Goal: Check status: Check status

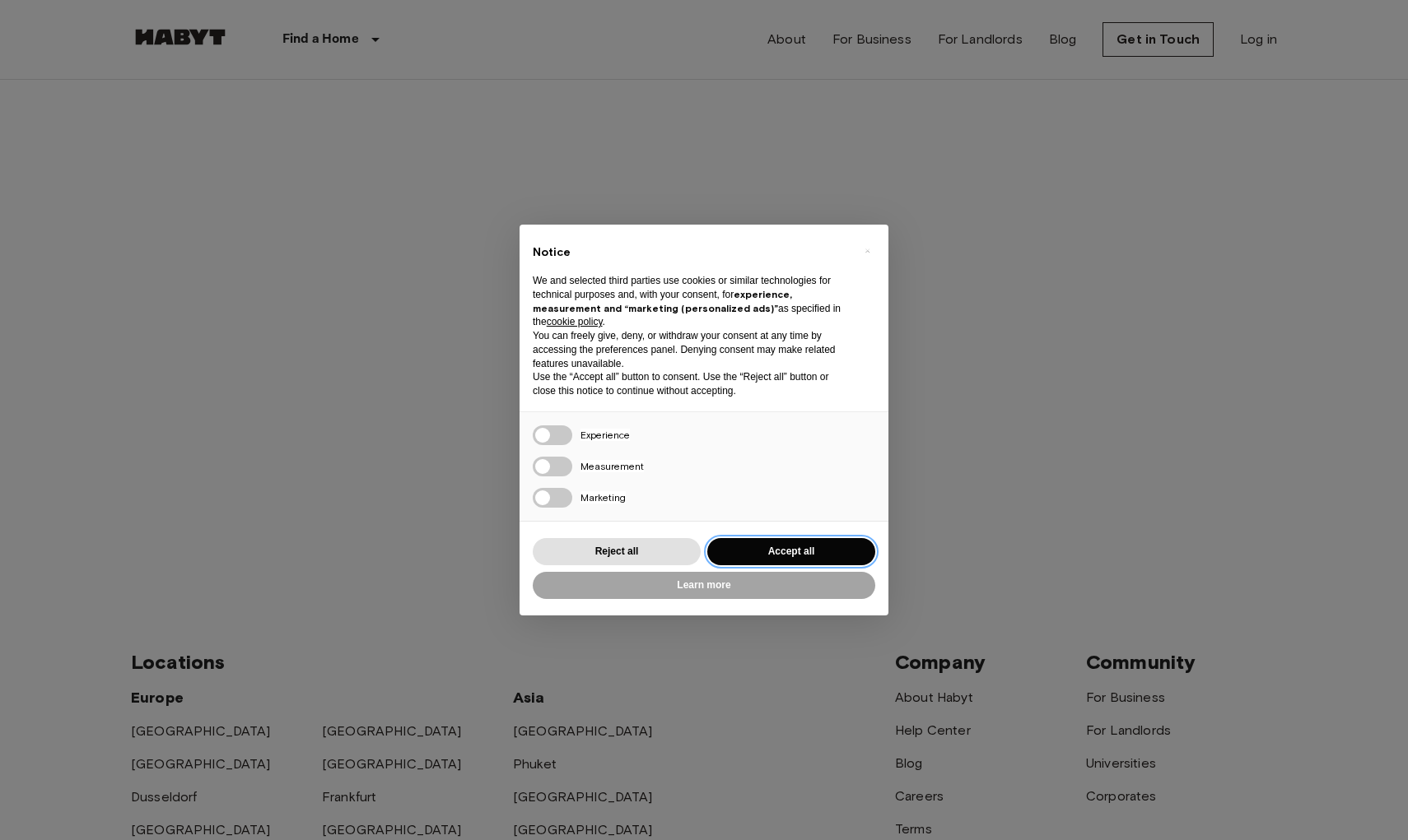
click at [787, 547] on button "Accept all" at bounding box center [791, 551] width 168 height 27
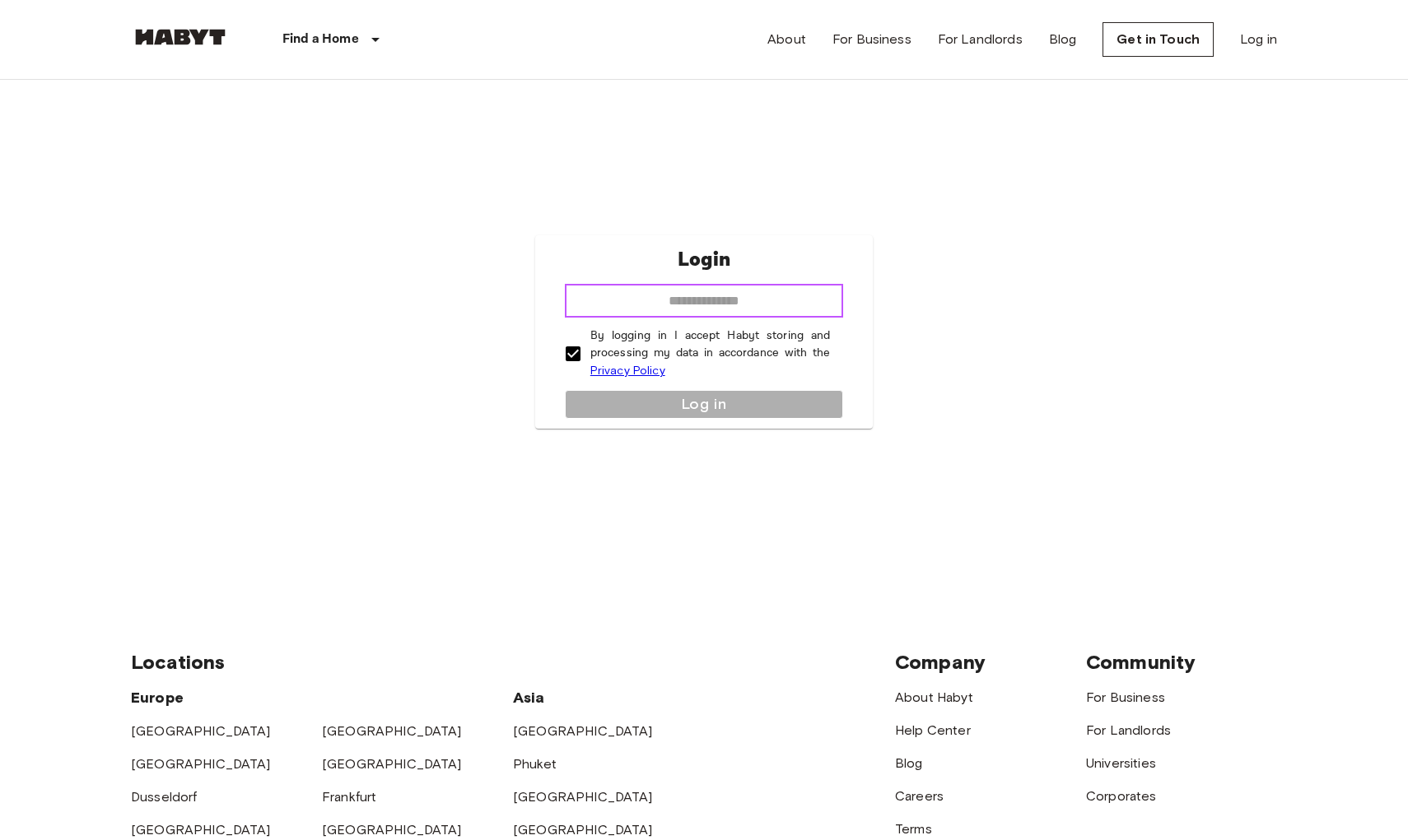
click at [820, 304] on input "email" at bounding box center [704, 301] width 278 height 33
type input "**********"
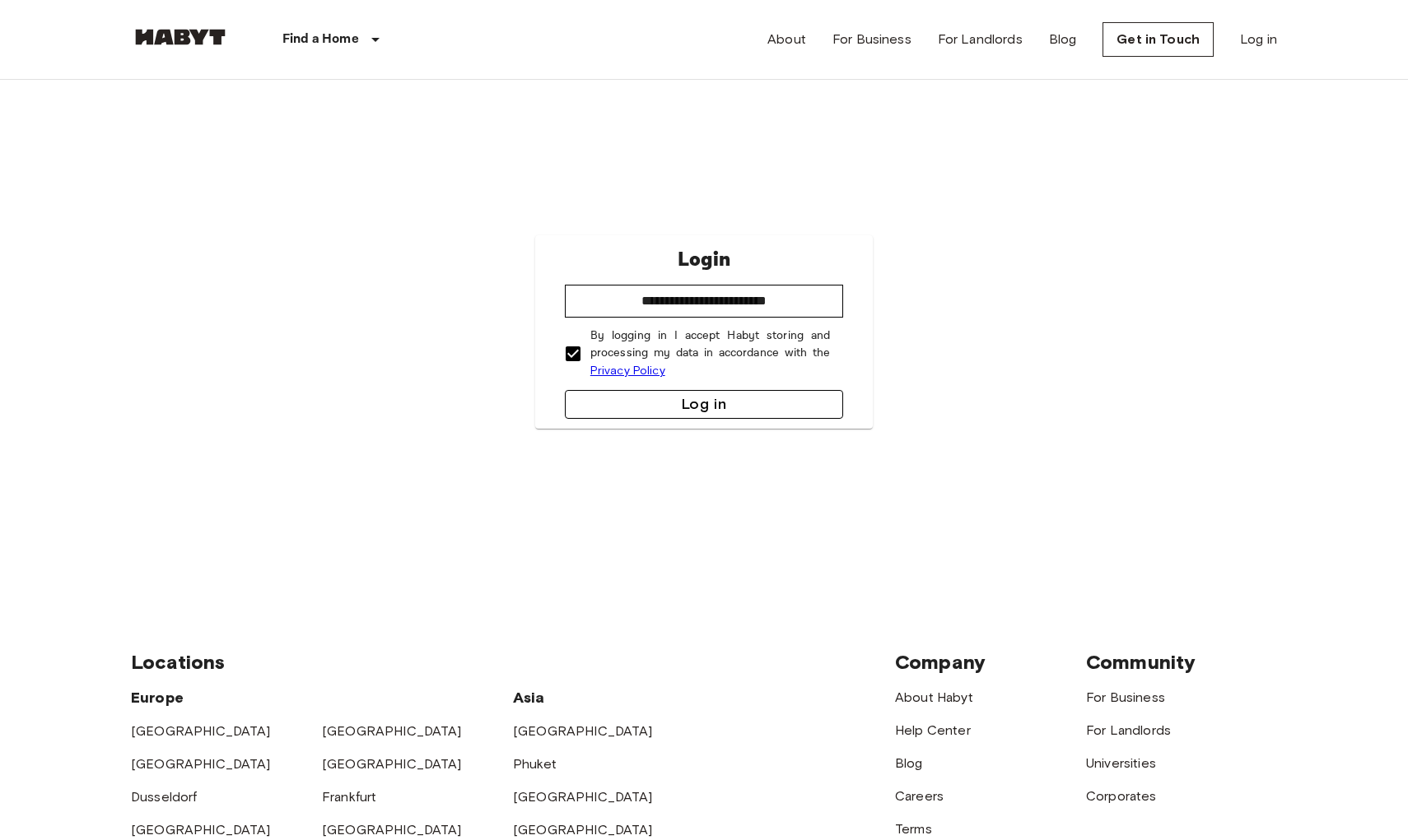
click at [724, 408] on button "Log in" at bounding box center [704, 404] width 278 height 29
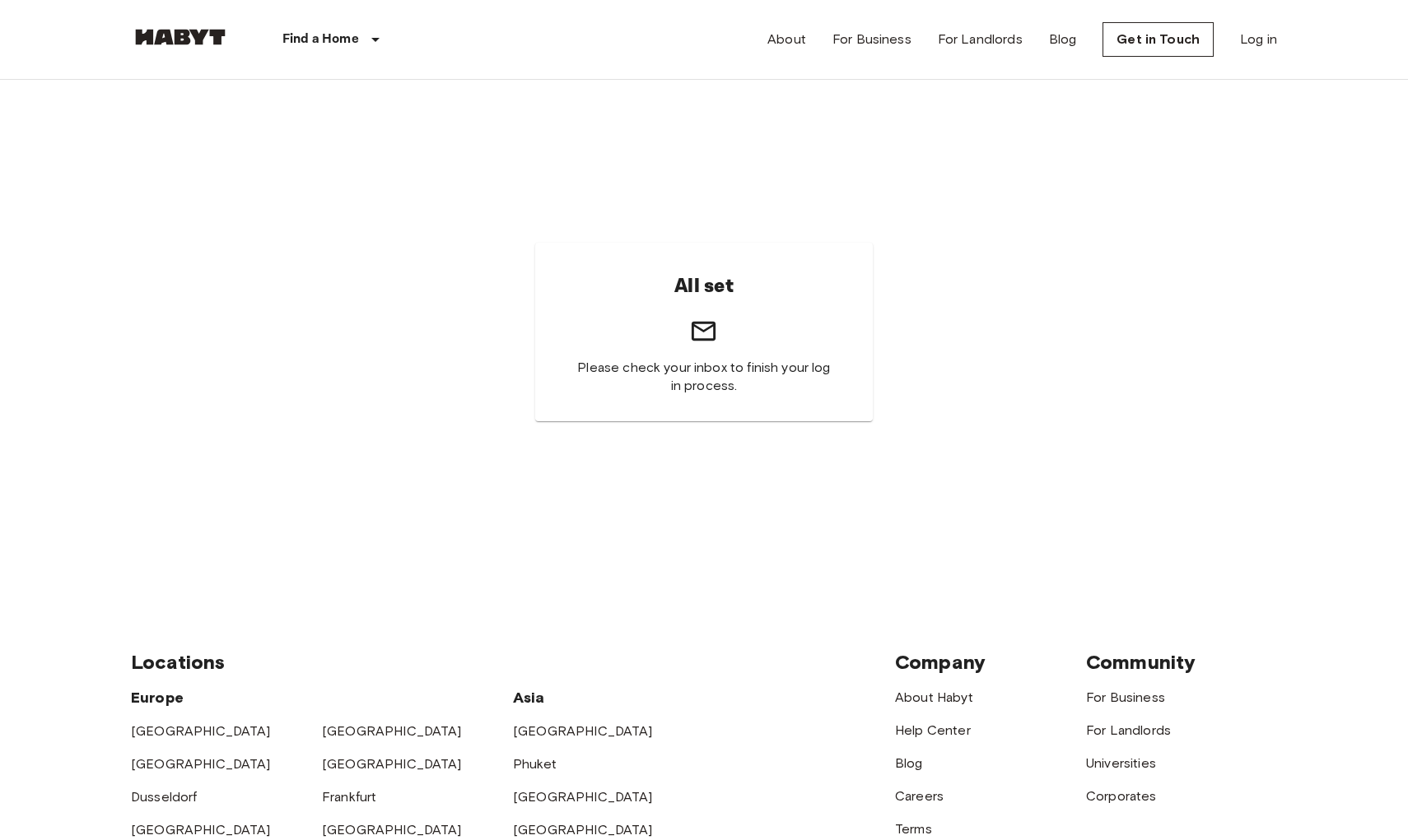
click at [774, 400] on div "All set Please check your inbox to finish your log in process." at bounding box center [704, 332] width 337 height 179
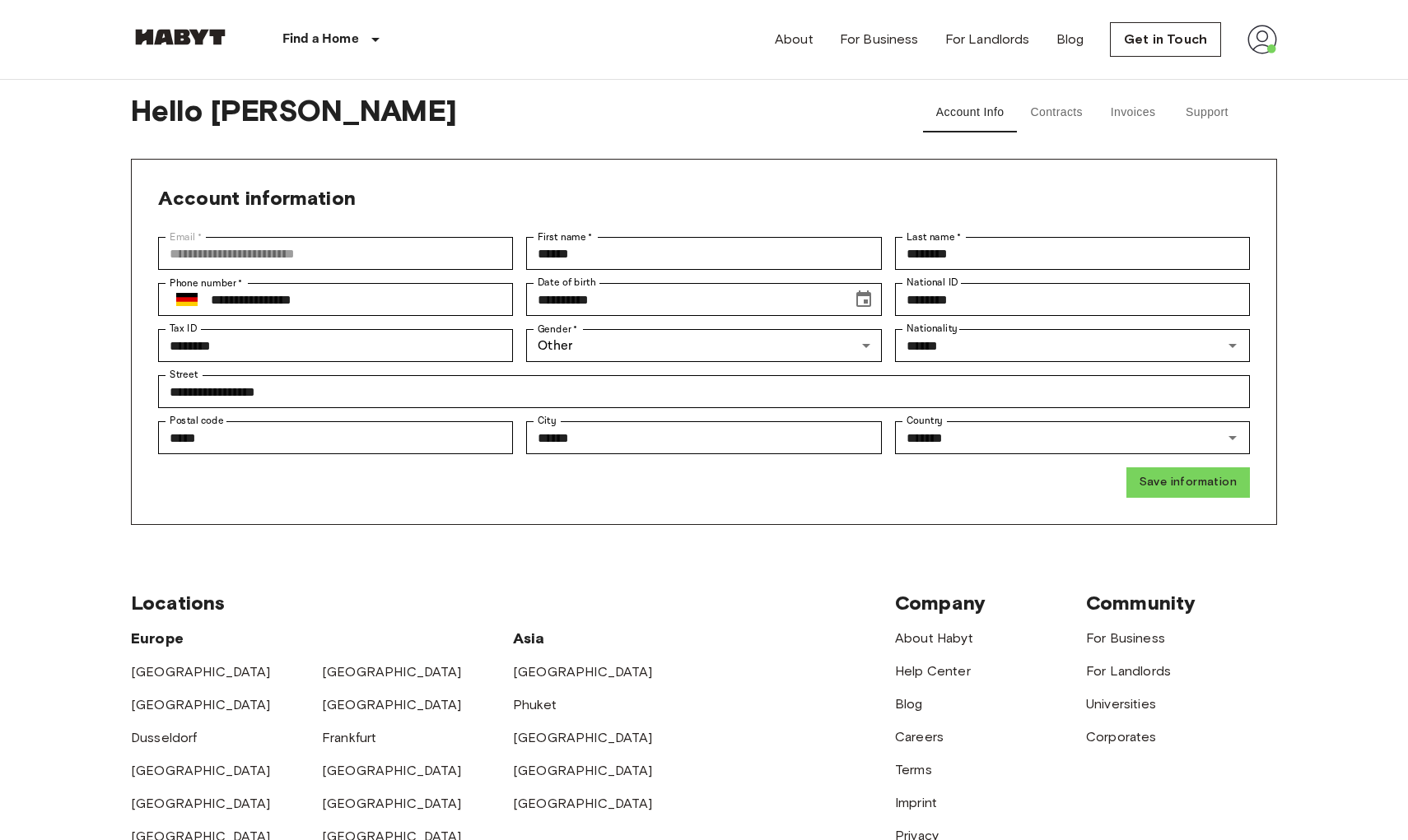
click at [1209, 116] on button "Support" at bounding box center [1206, 112] width 74 height 39
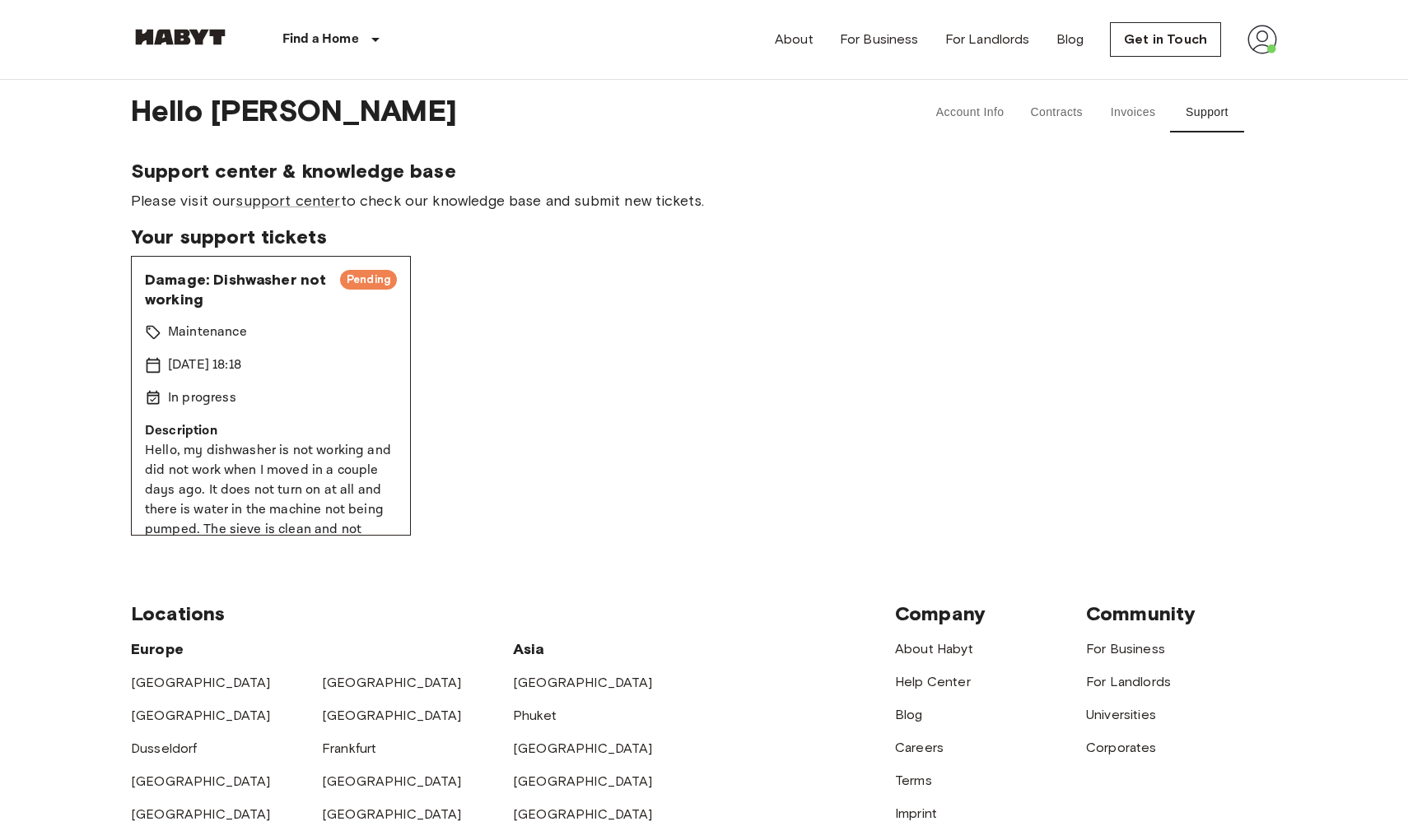
click at [283, 471] on p "Hello, my dishwasher is not working and did not work when I moved in a couple d…" at bounding box center [271, 520] width 252 height 158
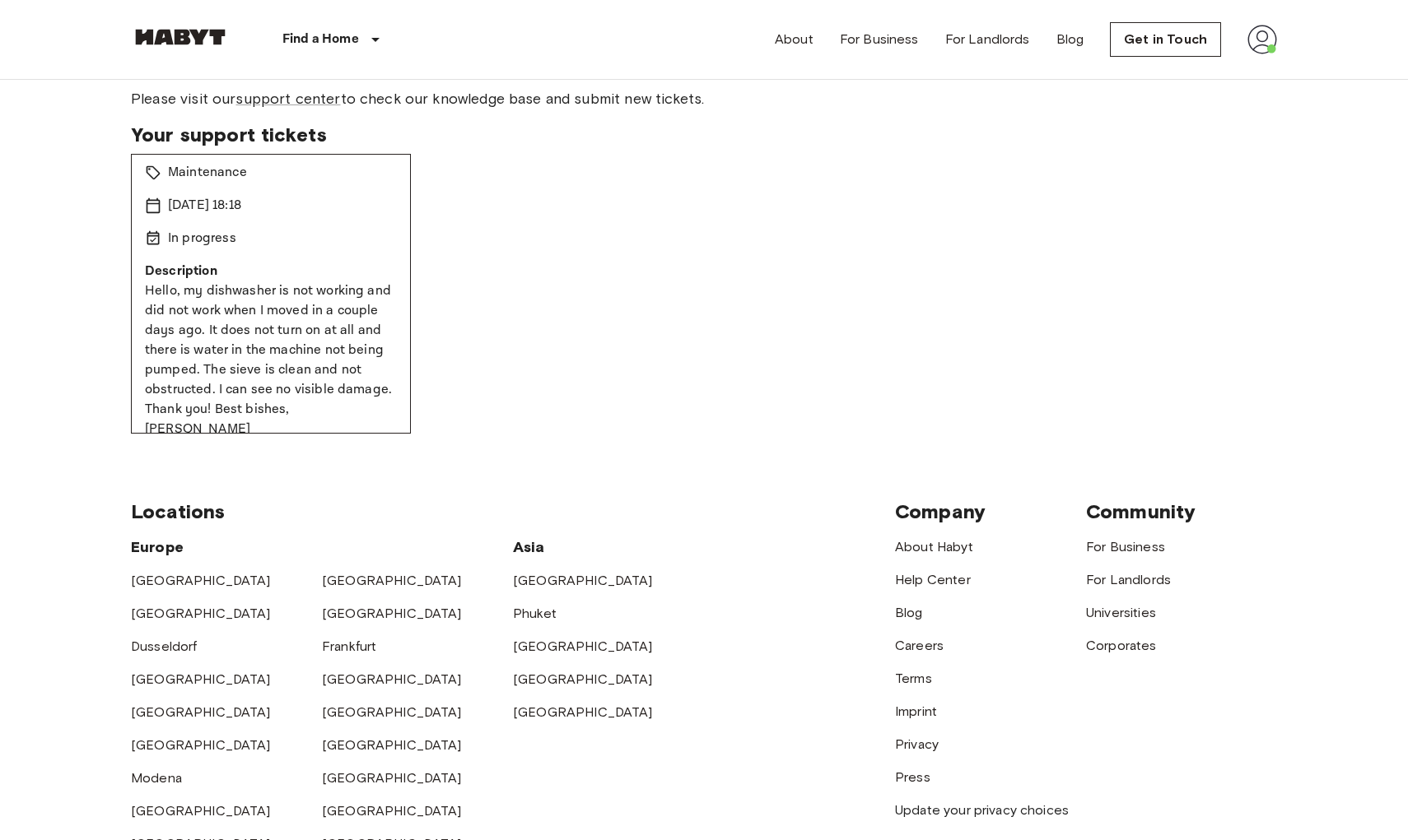
scroll to position [182, 0]
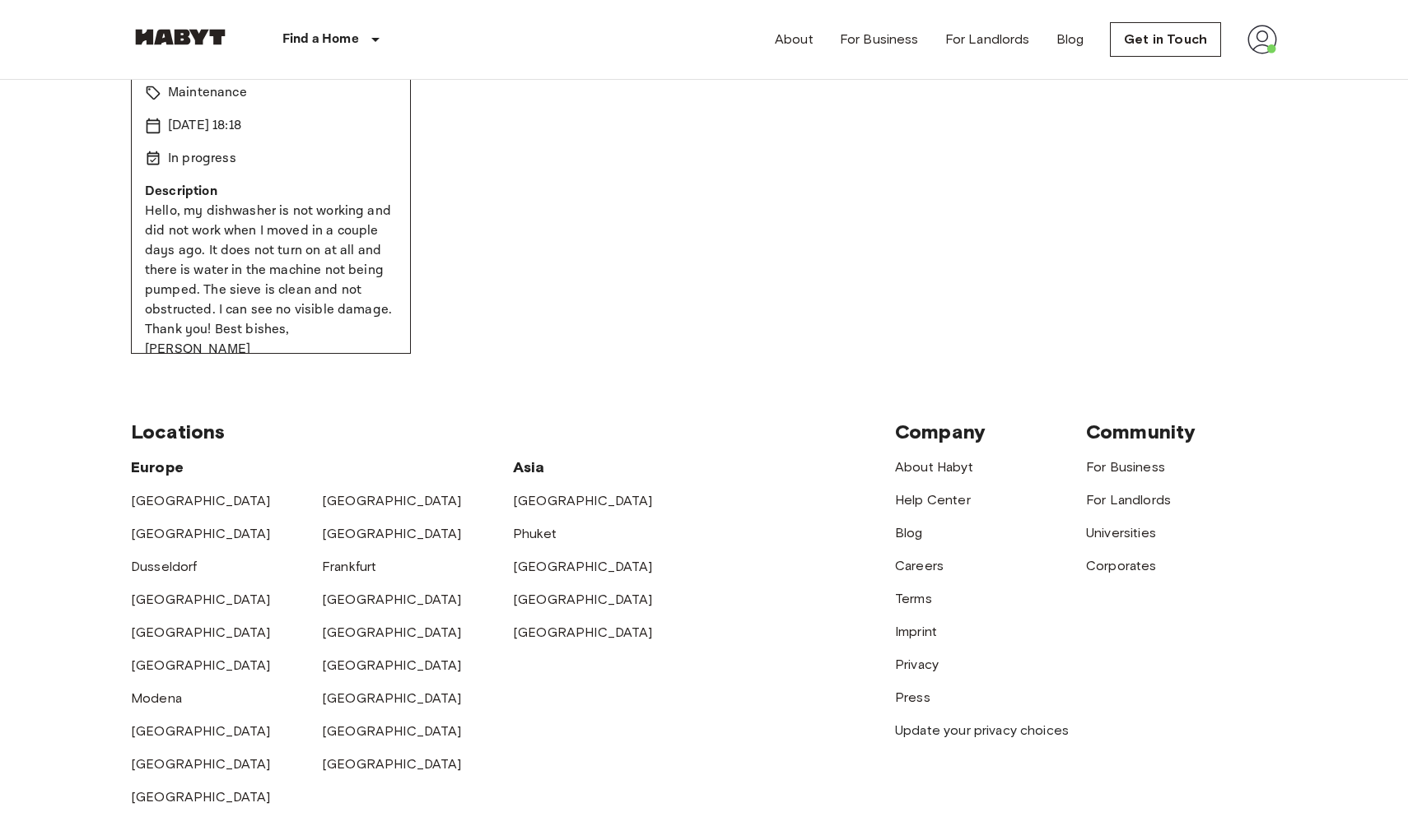
click at [532, 321] on div "Damage: Dishwasher not working Pending Maintenance 10 Oct 2025 18:18 In progres…" at bounding box center [704, 214] width 1146 height 280
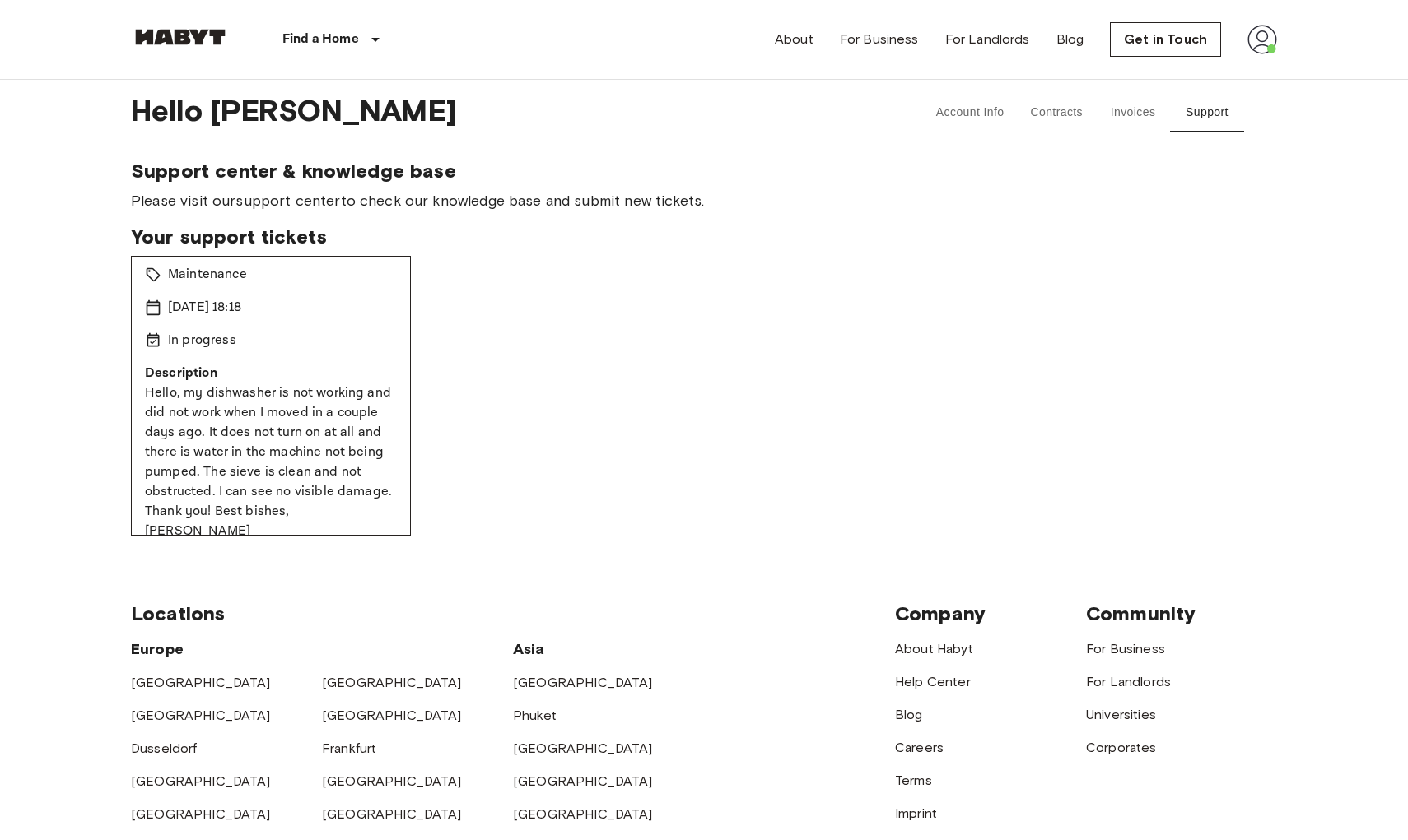
click at [464, 356] on div "Damage: Dishwasher not working Pending Maintenance 10 Oct 2025 18:18 In progres…" at bounding box center [704, 396] width 1146 height 280
click at [464, 355] on div "Damage: Dishwasher not working Pending Maintenance 10 Oct 2025 18:18 In progres…" at bounding box center [704, 396] width 1146 height 280
click at [461, 359] on div "Damage: Dishwasher not working Pending Maintenance 10 Oct 2025 18:18 In progres…" at bounding box center [704, 396] width 1146 height 280
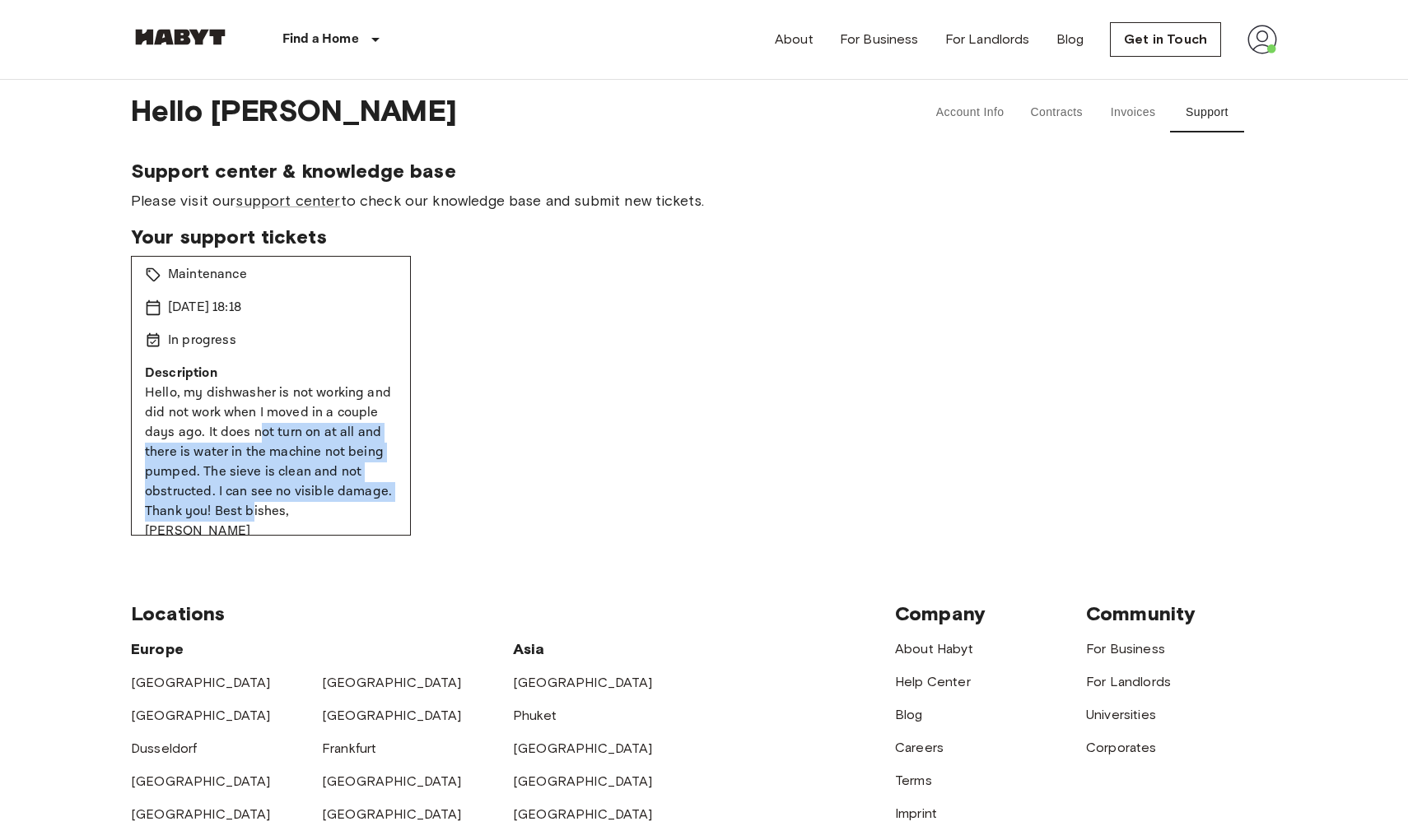
drag, startPoint x: 256, startPoint y: 431, endPoint x: 249, endPoint y: 507, distance: 76.3
click at [249, 507] on p "Hello, my dishwasher is not working and did not work when I moved in a couple d…" at bounding box center [271, 462] width 252 height 158
drag, startPoint x: 250, startPoint y: 508, endPoint x: 251, endPoint y: 389, distance: 119.0
click at [251, 389] on p "Hello, my dishwasher is not working and did not work when I moved in a couple d…" at bounding box center [271, 462] width 252 height 158
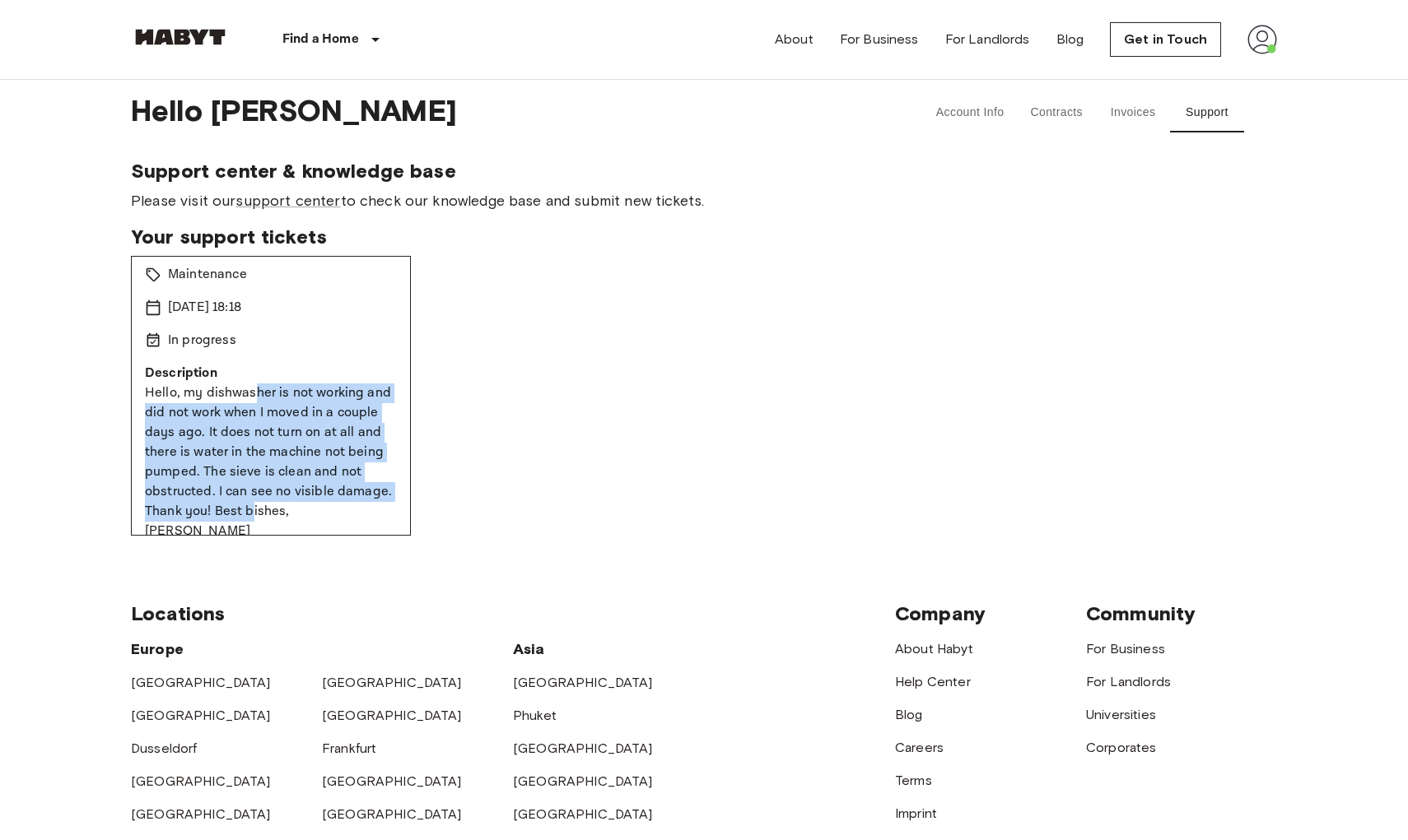
click at [251, 389] on p "Hello, my dishwasher is not working and did not work when I moved in a couple d…" at bounding box center [271, 462] width 252 height 158
drag, startPoint x: 251, startPoint y: 385, endPoint x: 257, endPoint y: 514, distance: 129.1
click at [257, 514] on p "Hello, my dishwasher is not working and did not work when I moved in a couple d…" at bounding box center [271, 462] width 252 height 158
click at [257, 513] on p "Hello, my dishwasher is not working and did not work when I moved in a couple d…" at bounding box center [271, 462] width 252 height 158
drag, startPoint x: 261, startPoint y: 513, endPoint x: 257, endPoint y: 397, distance: 116.1
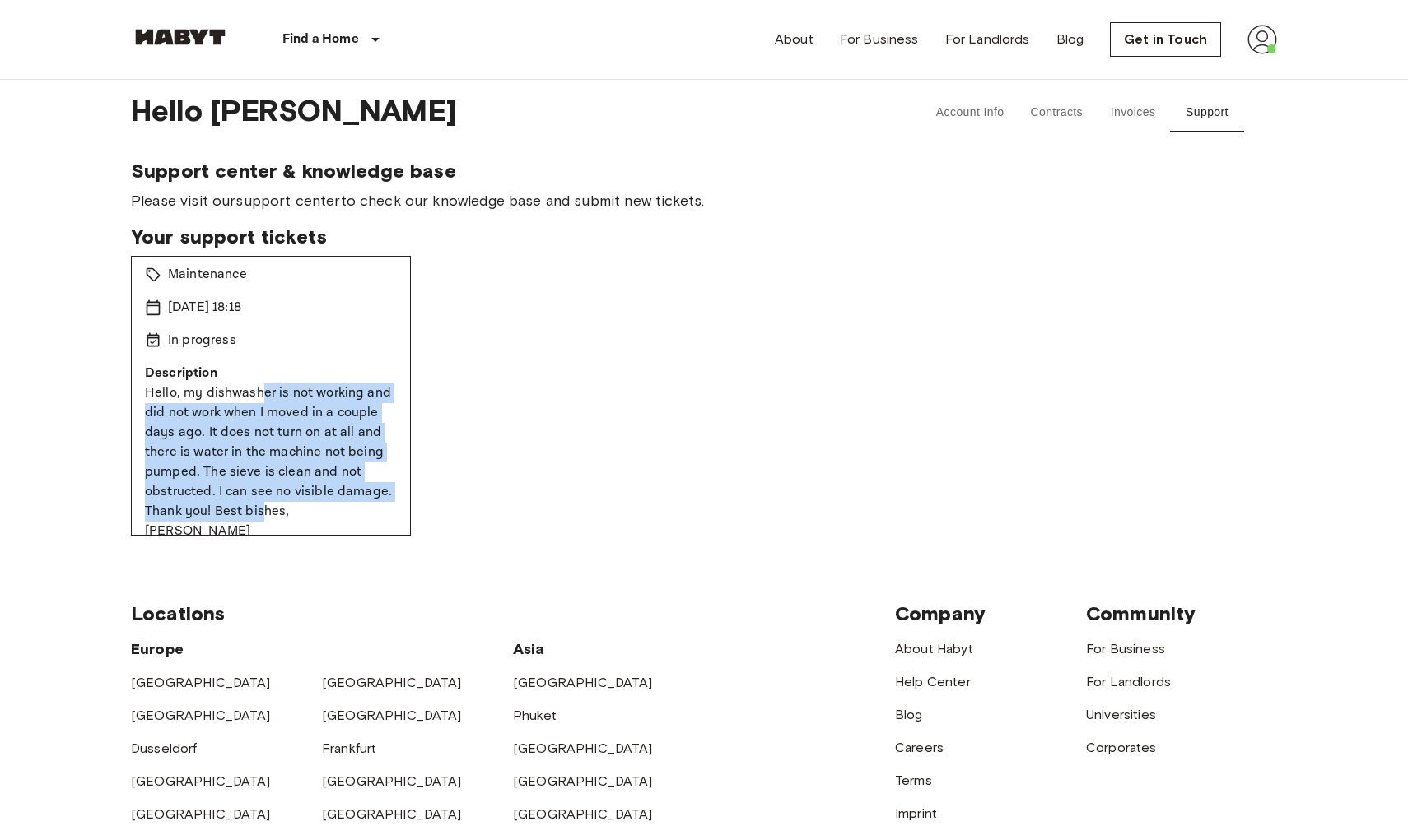
click at [257, 397] on p "Hello, my dishwasher is not working and did not work when I moved in a couple d…" at bounding box center [271, 462] width 252 height 158
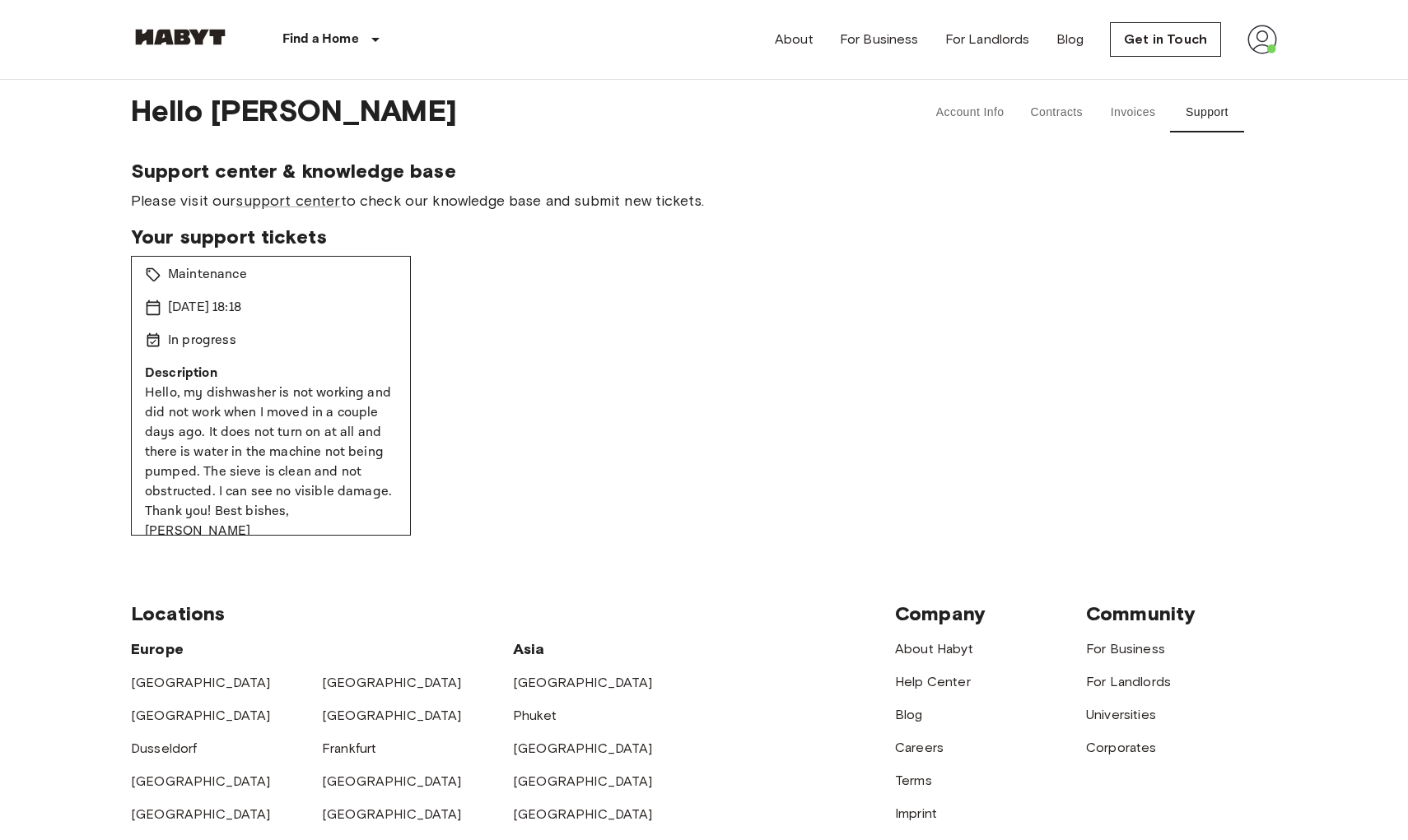
scroll to position [55, 0]
click at [194, 344] on p "In progress" at bounding box center [202, 344] width 69 height 20
click at [158, 347] on icon at bounding box center [154, 343] width 12 height 14
click at [155, 318] on icon at bounding box center [154, 311] width 14 height 15
click at [156, 289] on div "Damage: Dishwasher not working Pending Maintenance 10 Oct 2025 18:18 In progres…" at bounding box center [271, 396] width 280 height 280
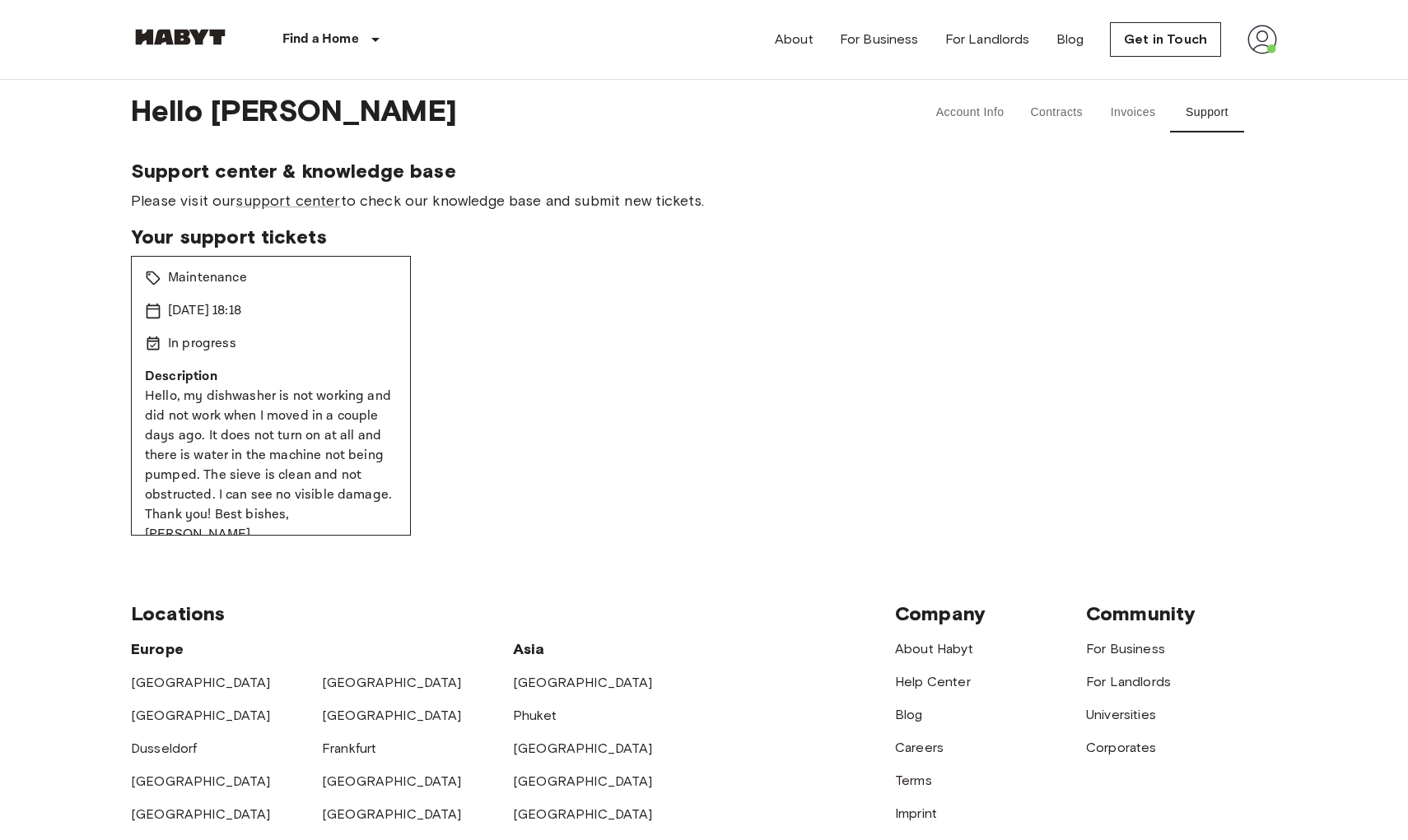
click at [156, 270] on icon at bounding box center [153, 278] width 17 height 17
click at [251, 246] on span "Your support tickets" at bounding box center [704, 237] width 1146 height 24
click at [302, 231] on span "Your support tickets" at bounding box center [704, 237] width 1146 height 24
click at [298, 254] on div "Your support tickets Damage: Dishwasher not working Pending Maintenance 10 Oct …" at bounding box center [704, 380] width 1146 height 311
click at [228, 281] on p "Maintenance" at bounding box center [207, 278] width 79 height 20
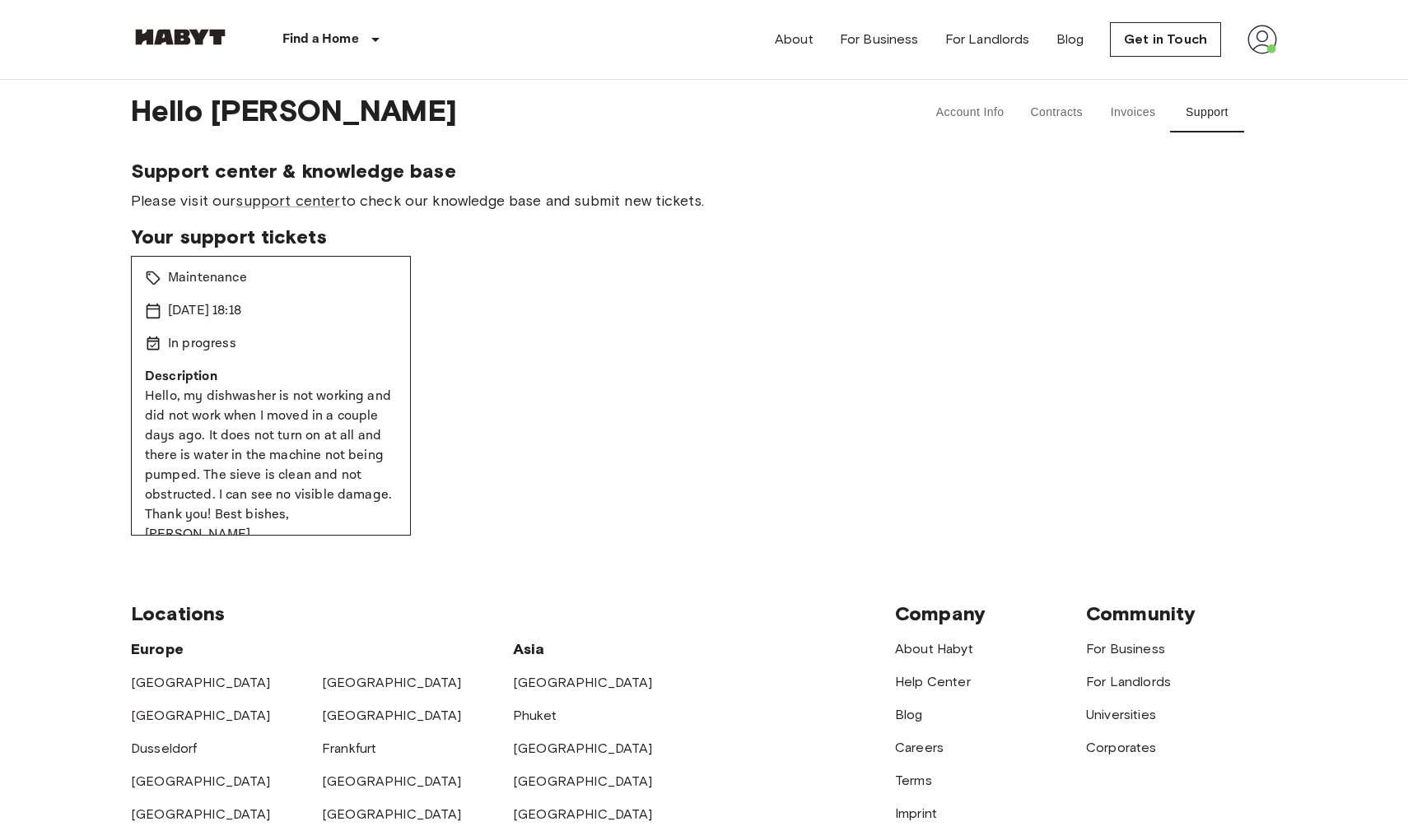
drag, startPoint x: 183, startPoint y: 324, endPoint x: 192, endPoint y: 334, distance: 13.5
click at [183, 325] on div "Damage: Dishwasher not working Pending Maintenance 10 Oct 2025 18:18 In progres…" at bounding box center [271, 396] width 280 height 280
click at [229, 386] on p "Description" at bounding box center [271, 376] width 252 height 20
click at [260, 429] on p "Hello, my dishwasher is not working and did not work when I moved in a couple d…" at bounding box center [271, 466] width 252 height 158
click at [293, 467] on p "Hello, my dishwasher is not working and did not work when I moved in a couple d…" at bounding box center [271, 466] width 252 height 158
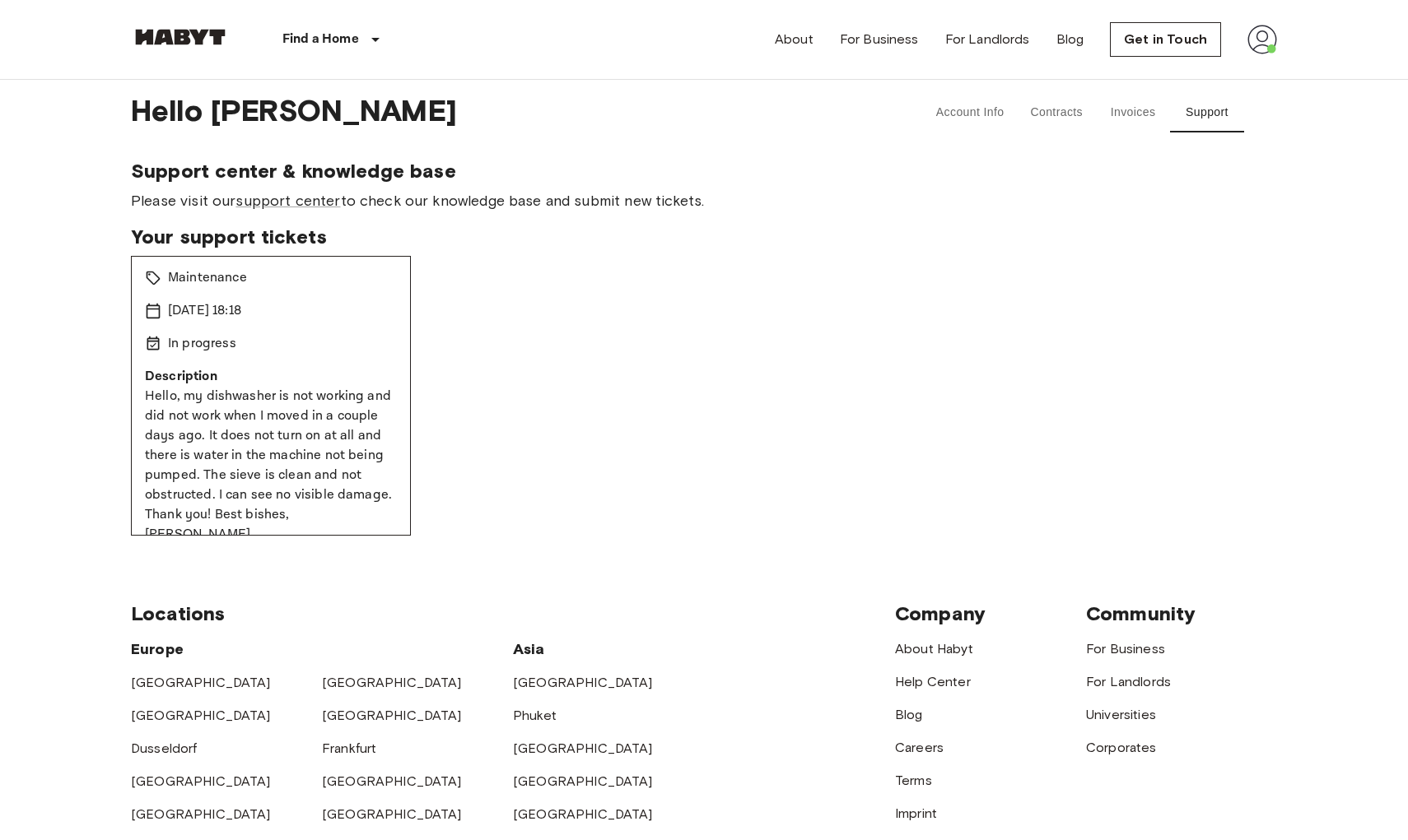
click at [305, 484] on p "Hello, my dishwasher is not working and did not work when I moved in a couple d…" at bounding box center [271, 466] width 252 height 158
click at [508, 482] on div "Damage: Dishwasher not working Pending Maintenance 10 Oct 2025 18:18 In progres…" at bounding box center [704, 396] width 1146 height 280
click at [322, 466] on p "Hello, my dishwasher is not working and did not work when I moved in a couple d…" at bounding box center [271, 466] width 252 height 158
click at [630, 380] on div "Damage: Dishwasher not working Pending Maintenance 10 Oct 2025 18:18 In progres…" at bounding box center [704, 396] width 1146 height 280
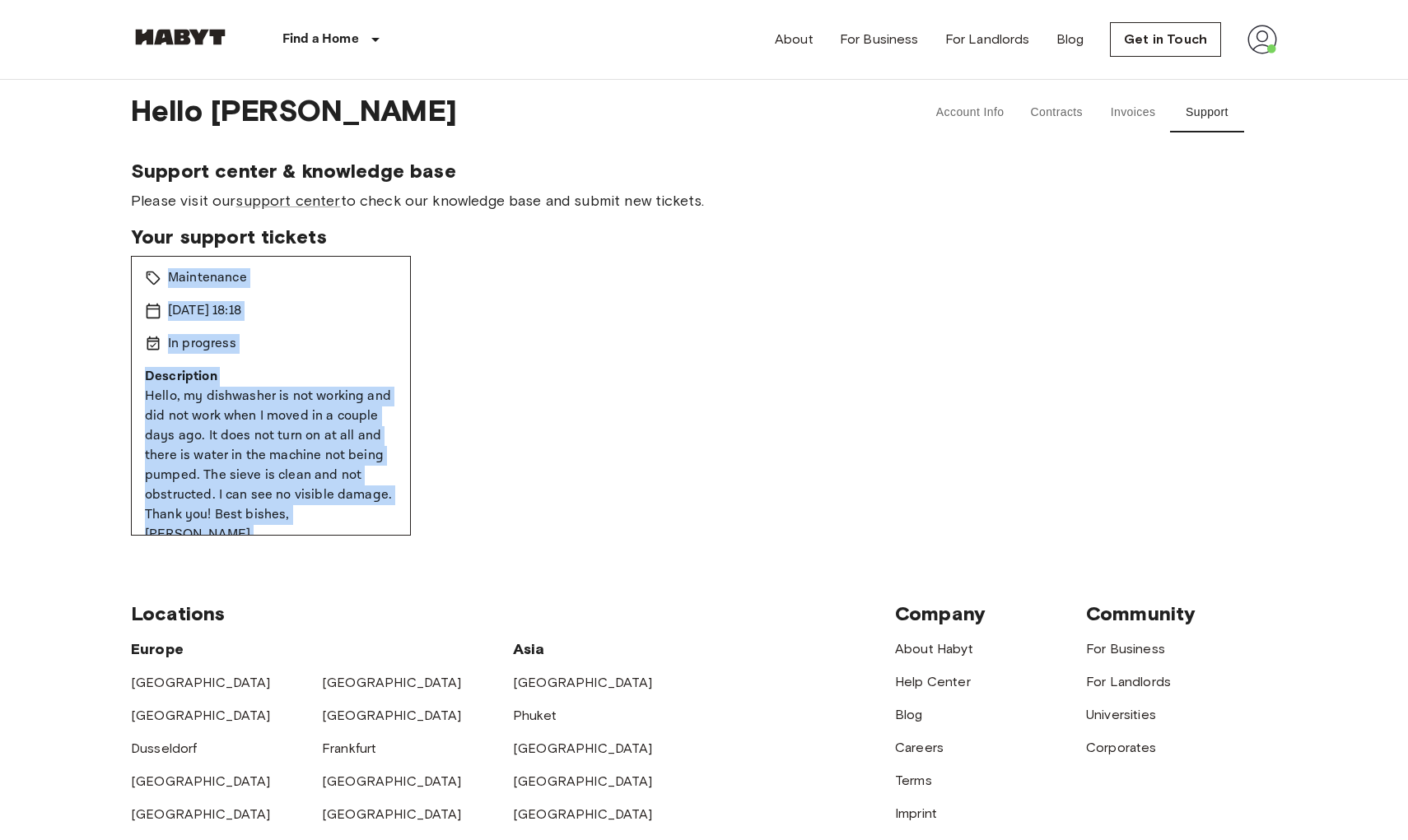
drag, startPoint x: 163, startPoint y: 289, endPoint x: 435, endPoint y: 544, distance: 372.8
click at [435, 545] on body "Find a Home Europe Amsterdam Berlin Brussels Cologne Dusseldorf Frankfurt Graz …" at bounding box center [704, 639] width 1408 height 1279
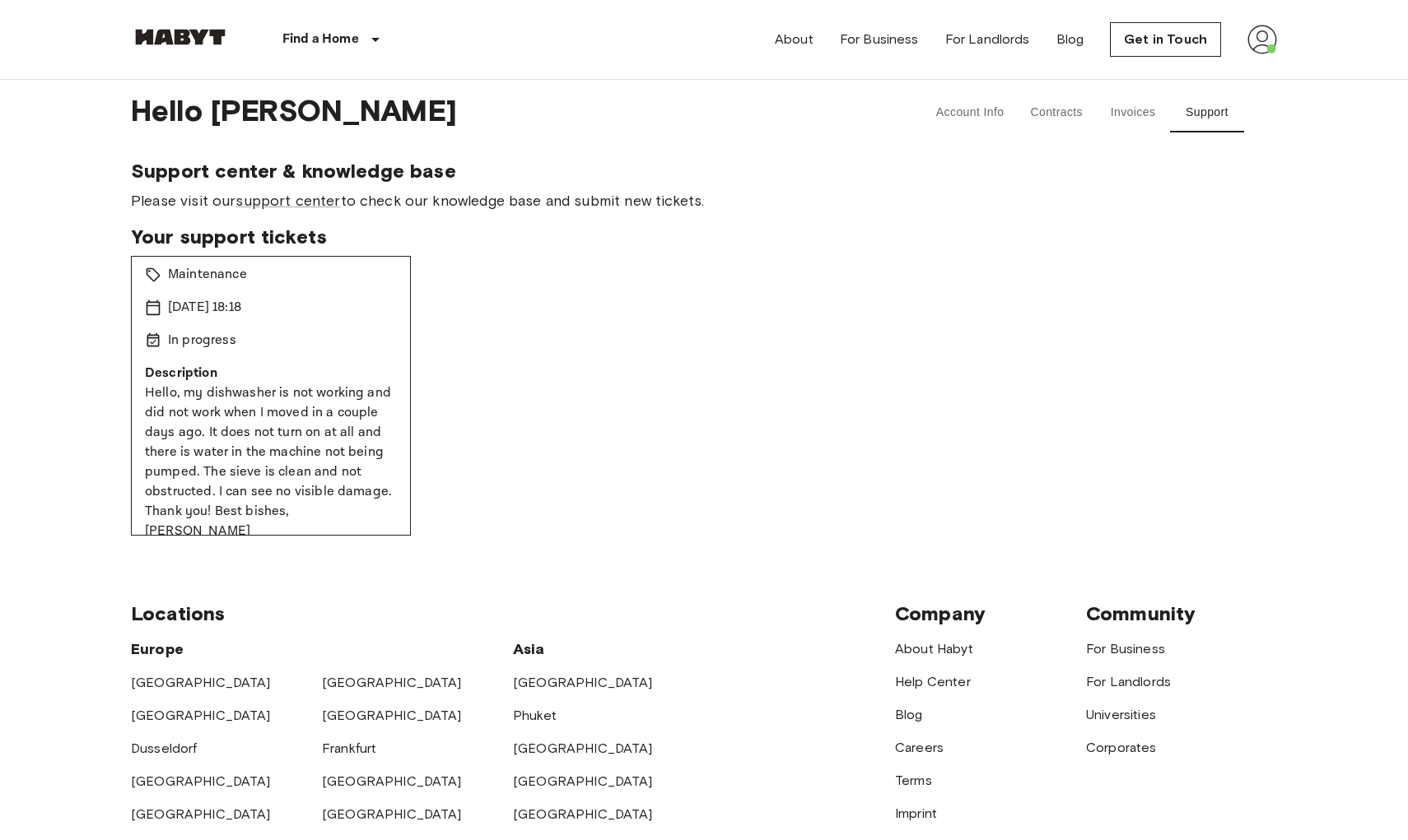
click at [433, 543] on div "Locations Europe Amsterdam Berlin Brussels Cologne Dusseldorf Frankfurt Graz Ha…" at bounding box center [704, 796] width 1146 height 519
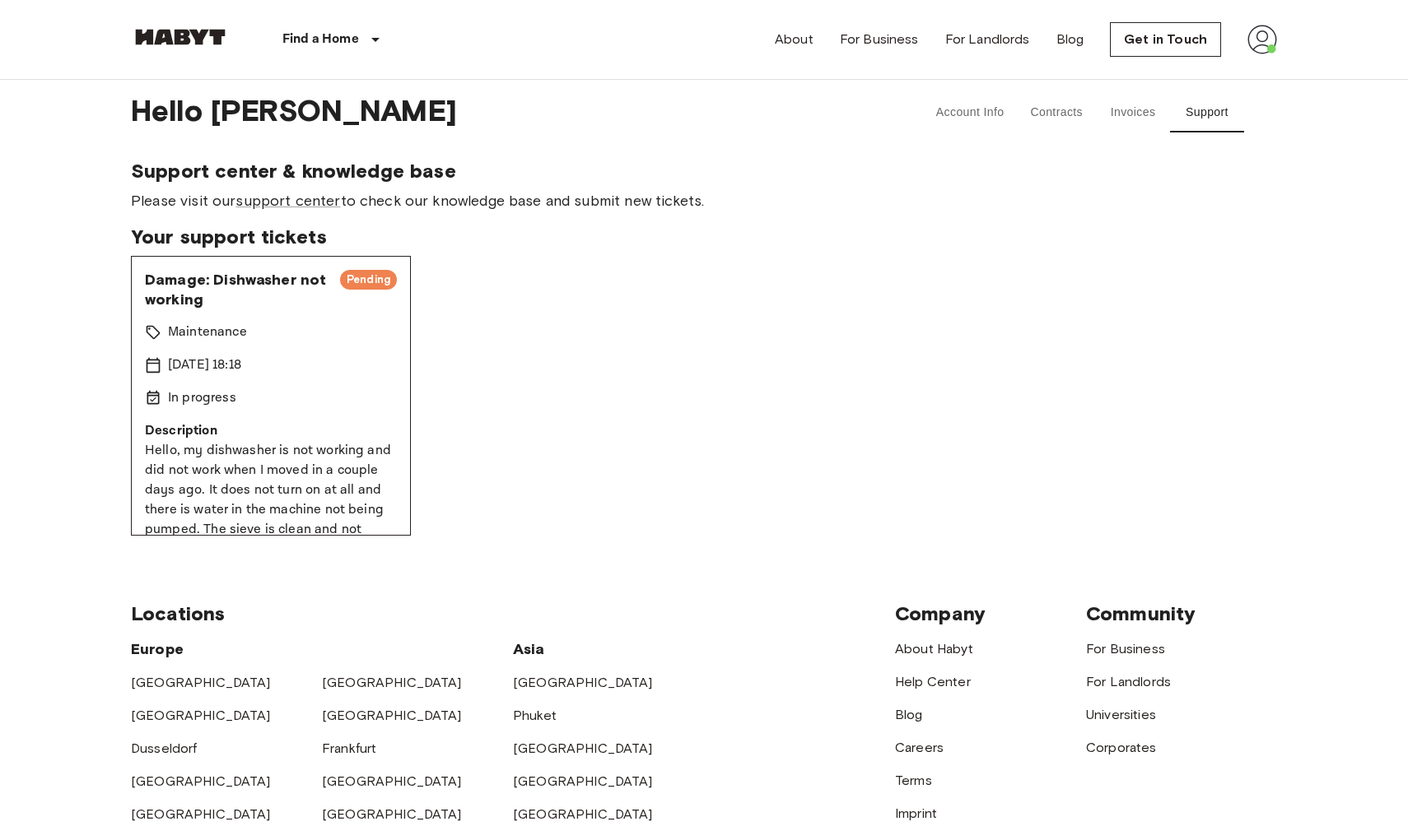
click at [367, 282] on span "Pending" at bounding box center [368, 280] width 56 height 17
click at [229, 284] on span "Damage: Dishwasher not working" at bounding box center [236, 289] width 182 height 39
drag, startPoint x: 174, startPoint y: 296, endPoint x: 189, endPoint y: 315, distance: 24.2
click at [174, 296] on span "Damage: Dishwasher not working" at bounding box center [236, 289] width 182 height 39
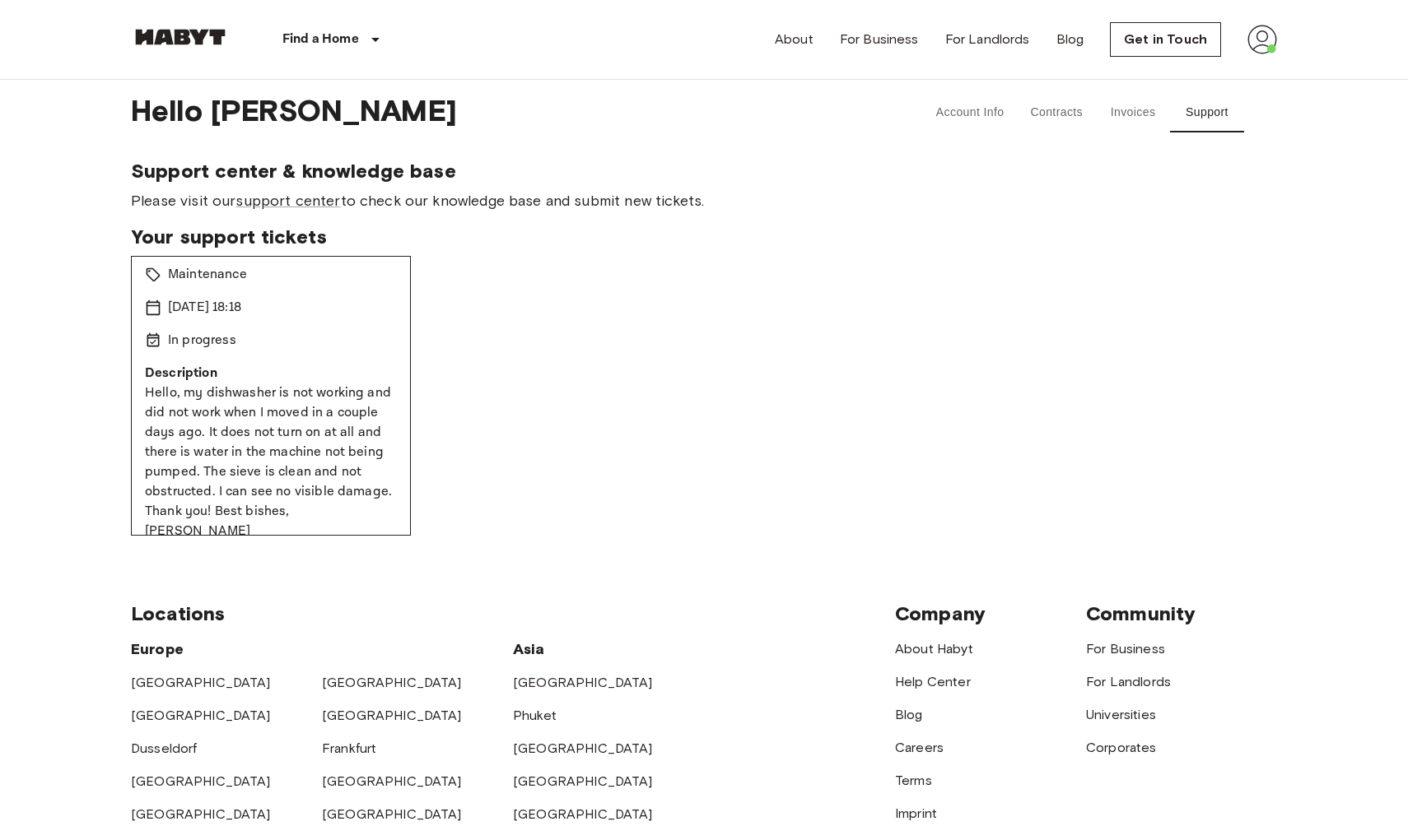
click at [526, 421] on div "Damage: Dishwasher not working Pending Maintenance 10 Oct 2025 18:18 In progres…" at bounding box center [704, 396] width 1146 height 280
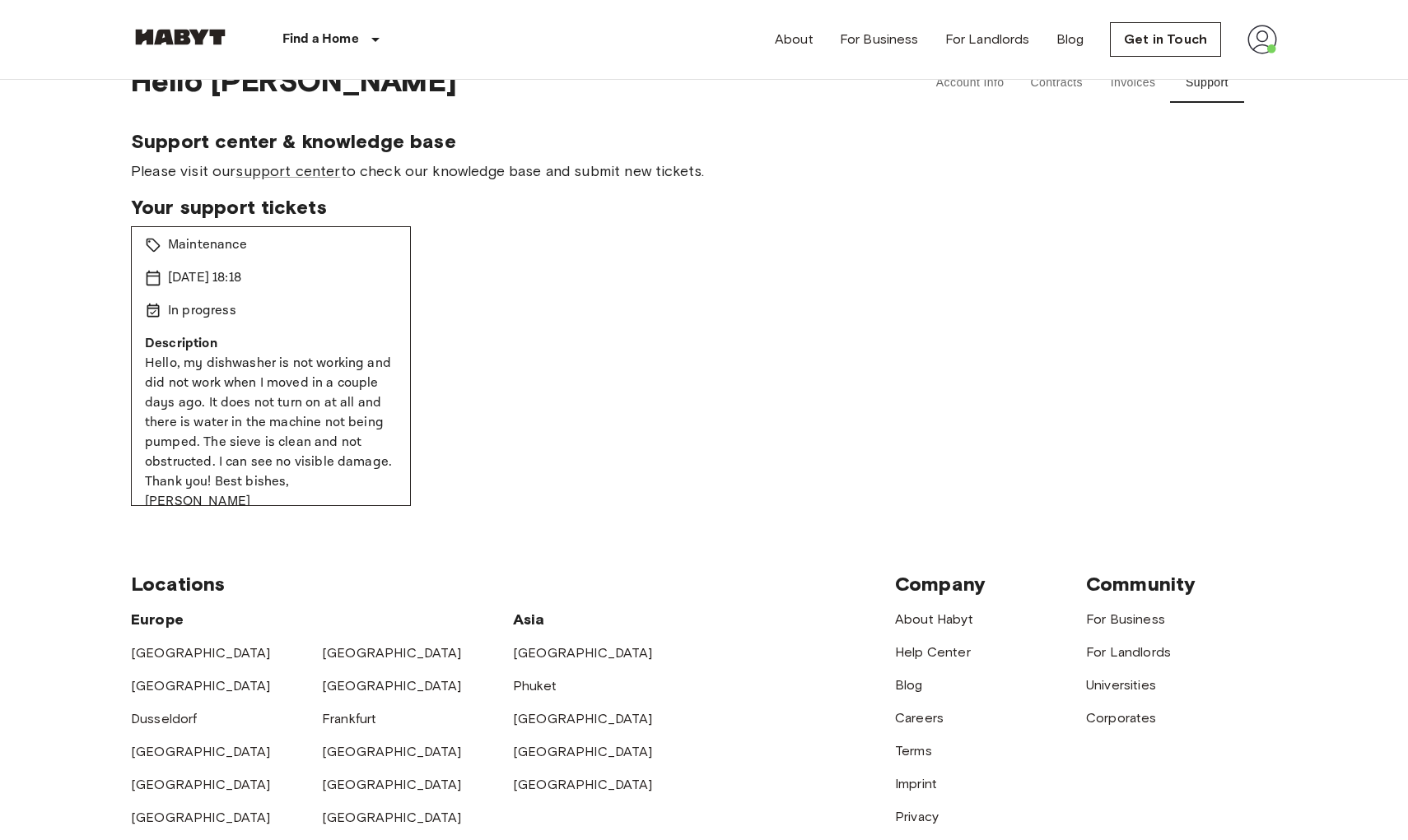
click at [686, 359] on div "Damage: Dishwasher not working Pending Maintenance 10 Oct 2025 18:18 In progres…" at bounding box center [704, 366] width 1146 height 280
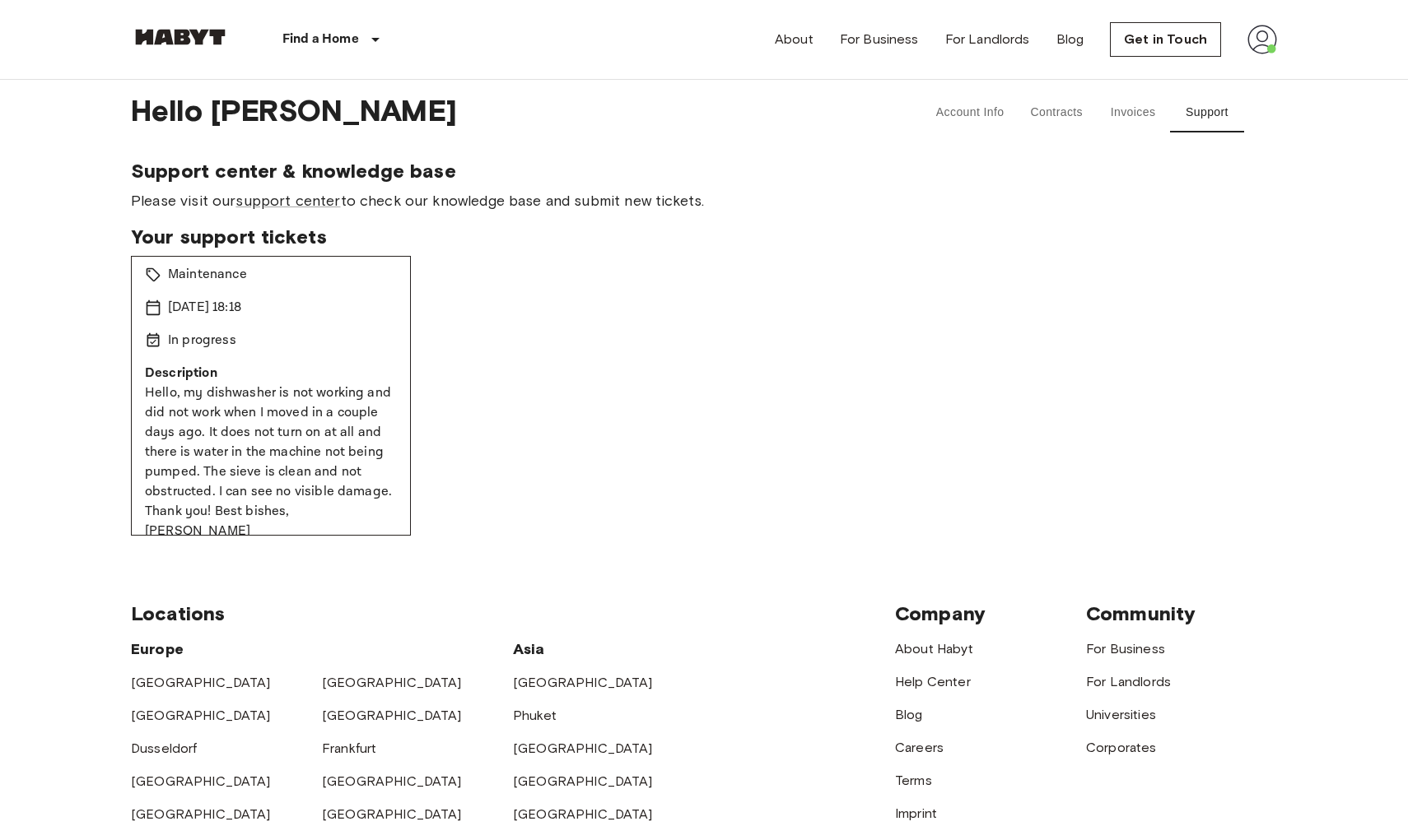
click at [563, 367] on div "Damage: Dishwasher not working Pending Maintenance 10 Oct 2025 18:18 In progres…" at bounding box center [704, 396] width 1146 height 280
click at [552, 368] on div "Damage: Dishwasher not working Pending Maintenance 10 Oct 2025 18:18 In progres…" at bounding box center [704, 396] width 1146 height 280
click at [548, 365] on div "Damage: Dishwasher not working Pending Maintenance 10 Oct 2025 18:18 In progres…" at bounding box center [704, 396] width 1146 height 280
